Goal: Navigation & Orientation: Find specific page/section

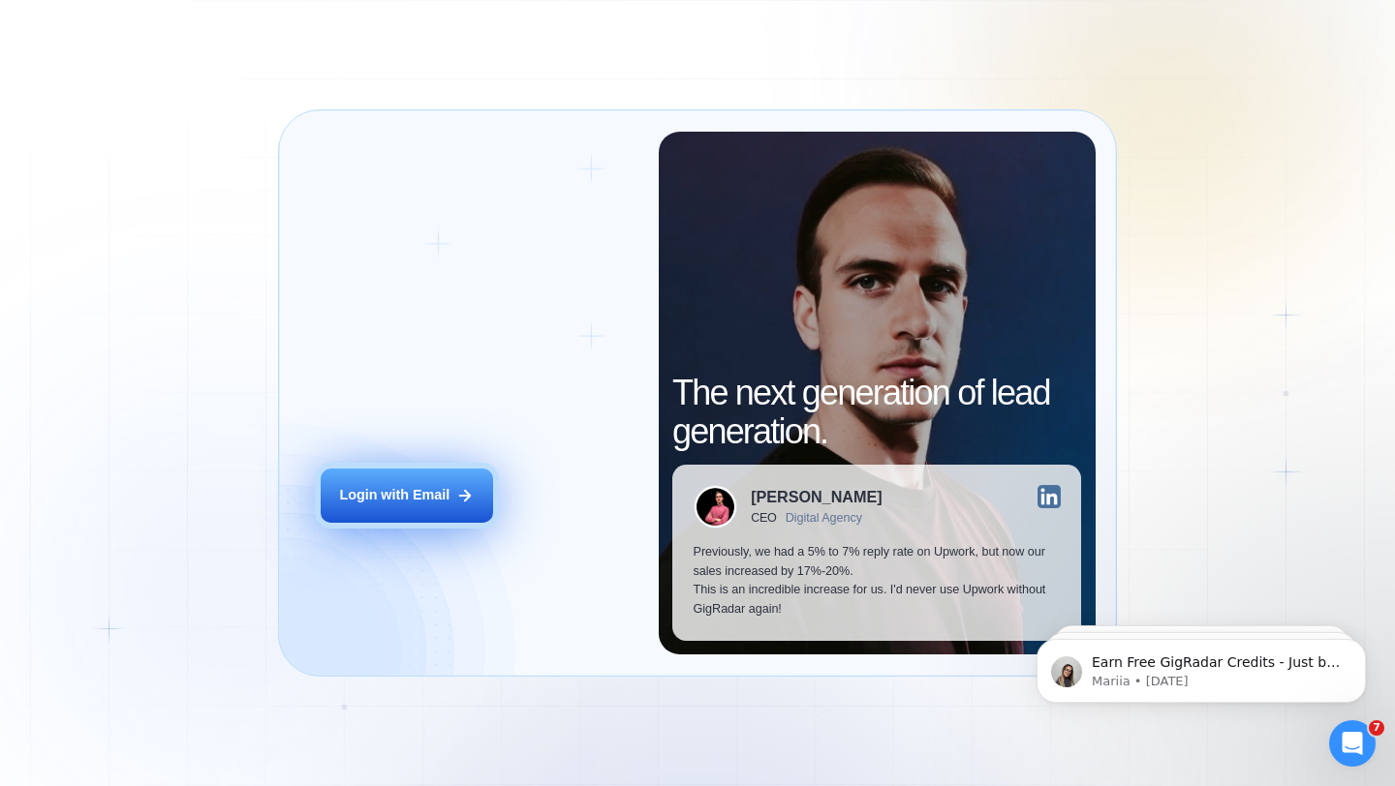
click at [373, 491] on div "Login with Email" at bounding box center [394, 495] width 110 height 19
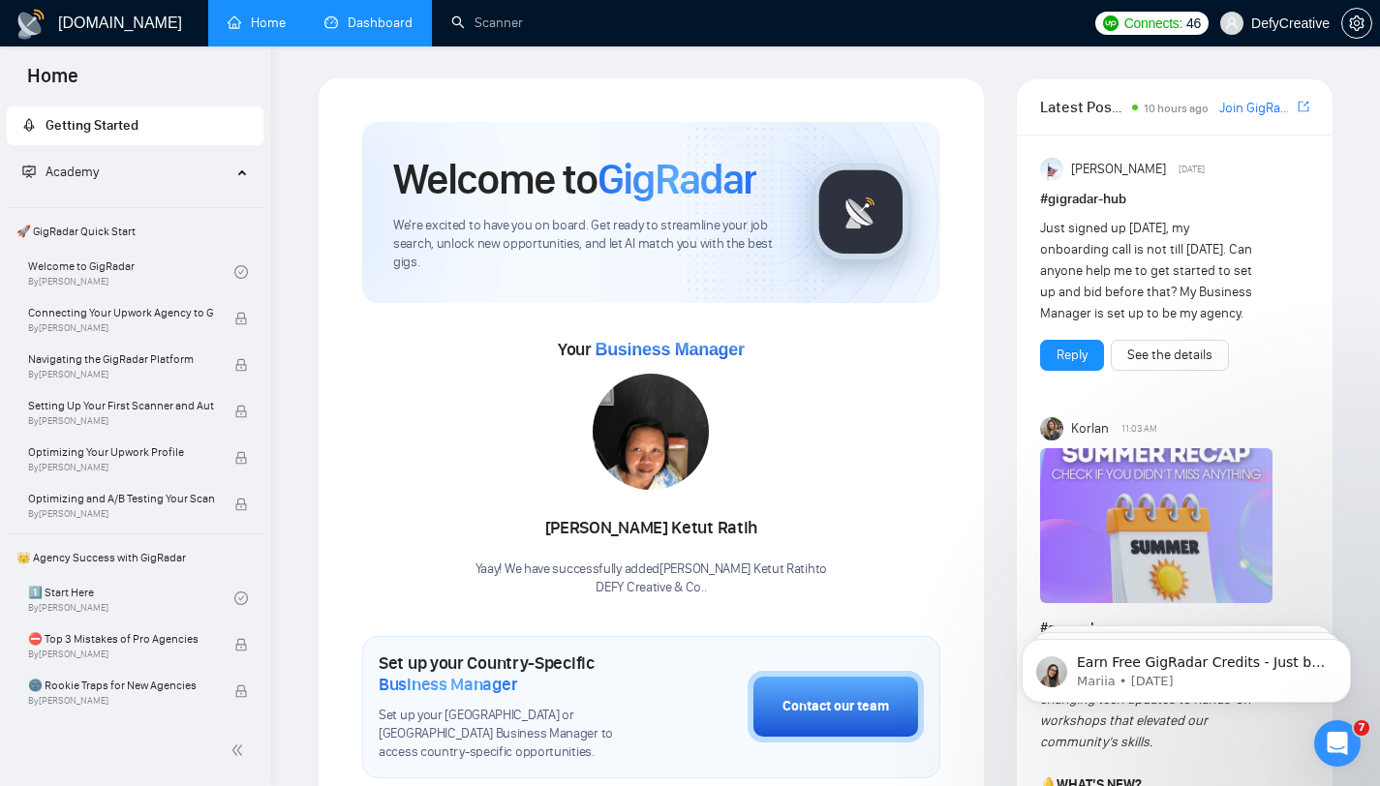
click at [383, 27] on link "Dashboard" at bounding box center [368, 23] width 88 height 16
